Goal: Task Accomplishment & Management: Use online tool/utility

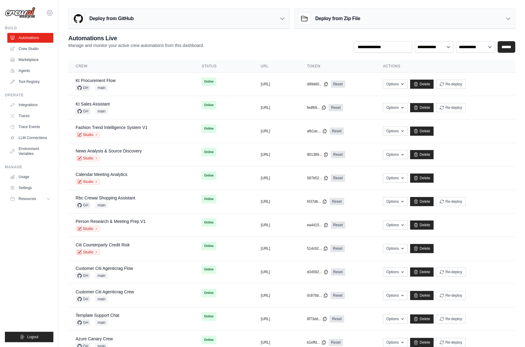
click at [47, 11] on icon at bounding box center [49, 12] width 7 height 7
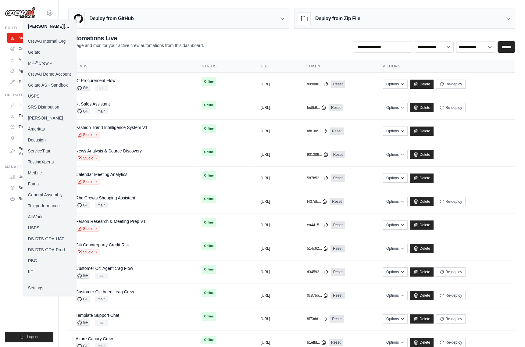
click at [43, 142] on link "Docusign" at bounding box center [50, 139] width 54 height 11
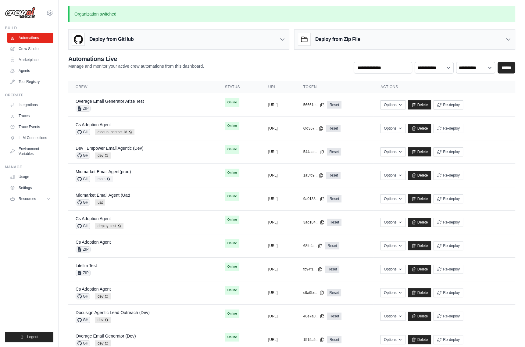
click at [40, 262] on ul "Build Automations Crew Studio Marketplace Agents" at bounding box center [29, 184] width 48 height 316
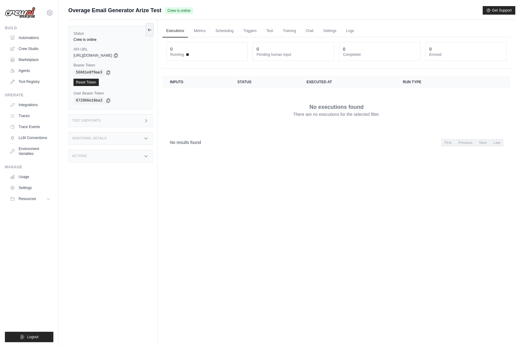
click at [129, 233] on div "Status Crew is online API URL copied [URL][DOMAIN_NAME] Bearer Token copied 566…" at bounding box center [112, 193] width 89 height 347
